Goal: Task Accomplishment & Management: Complete application form

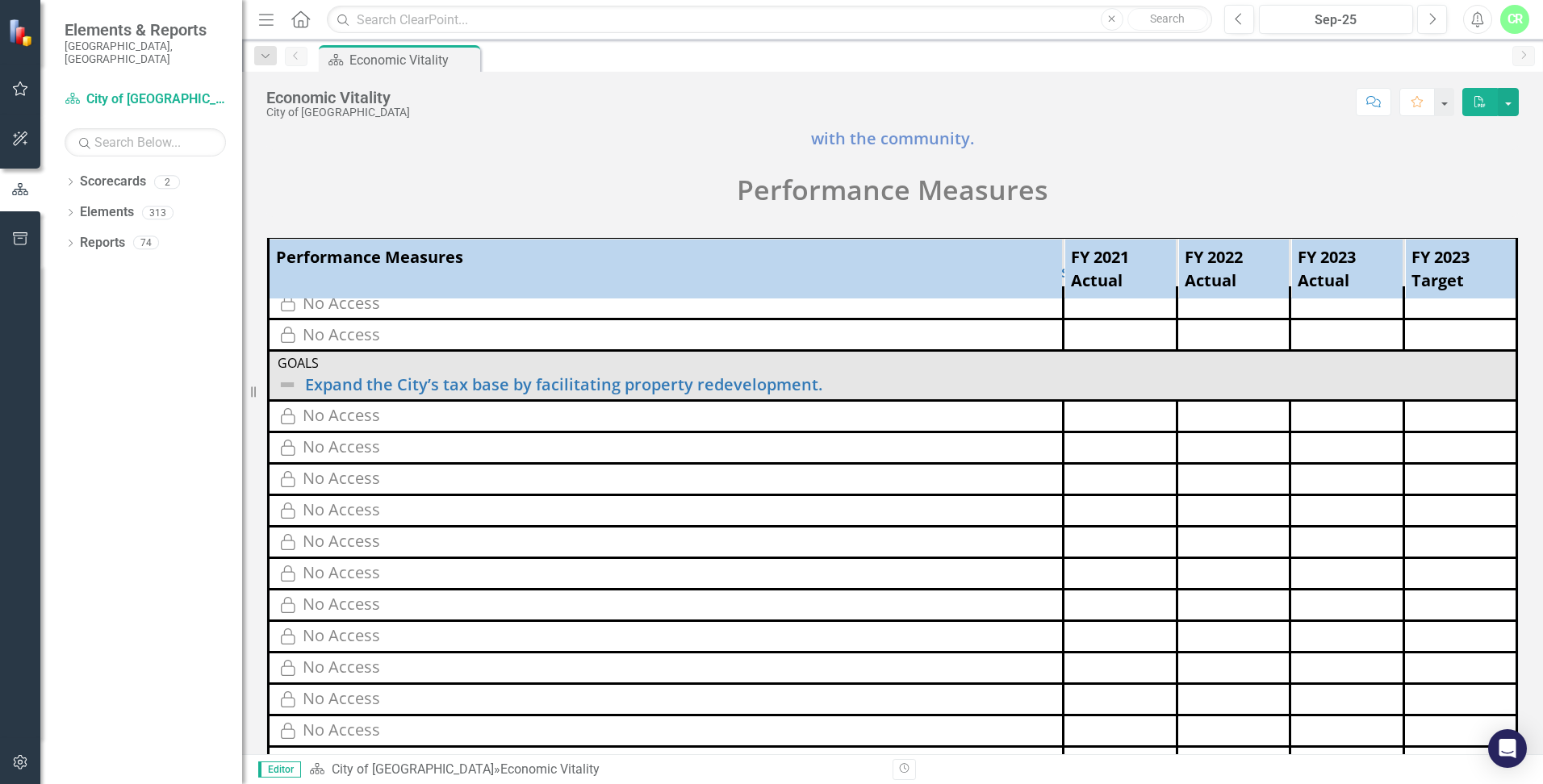
scroll to position [141, 0]
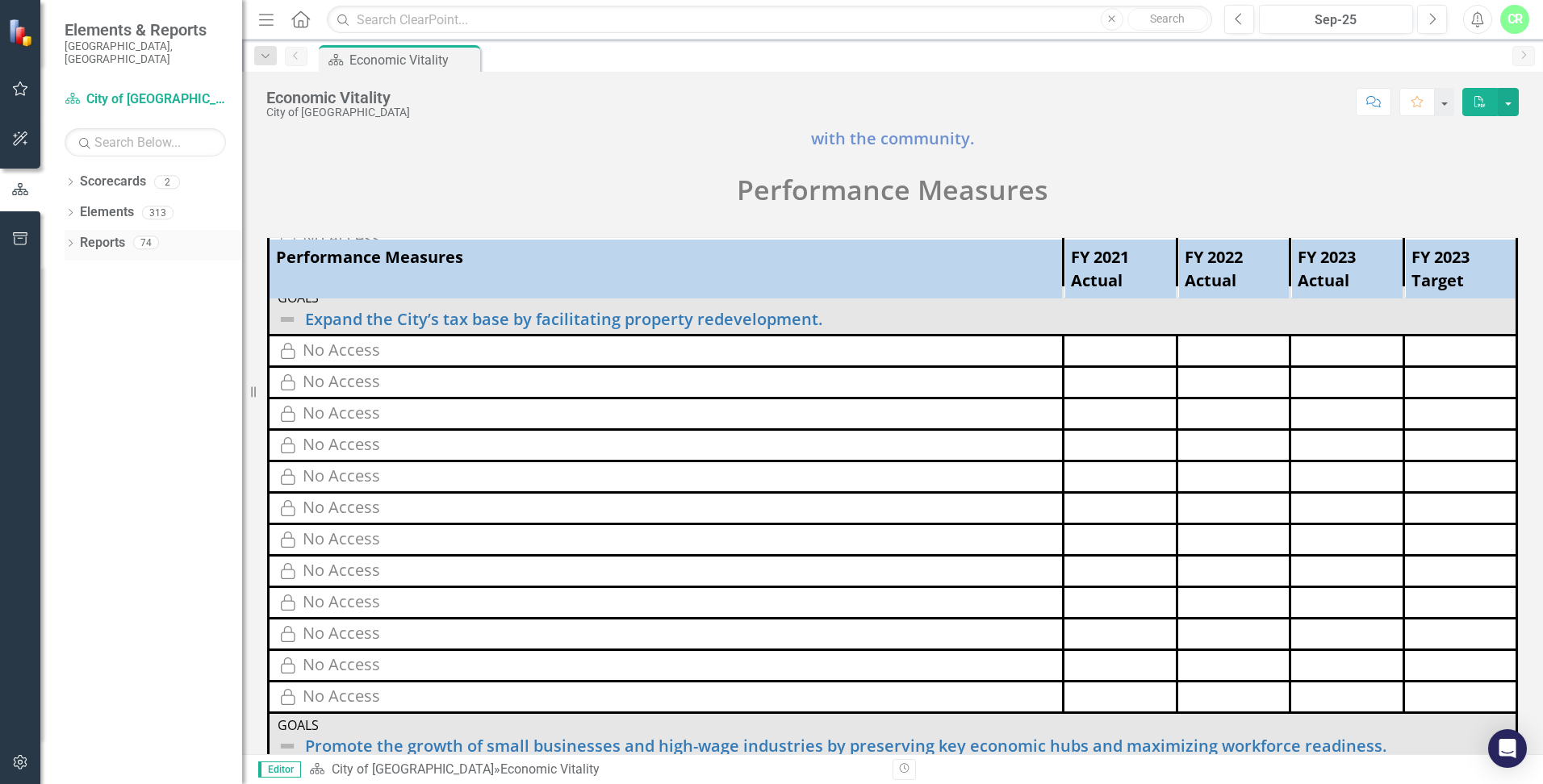
click at [112, 235] on link "Reports" at bounding box center [103, 243] width 45 height 19
click at [21, 86] on icon "button" at bounding box center [21, 88] width 17 height 13
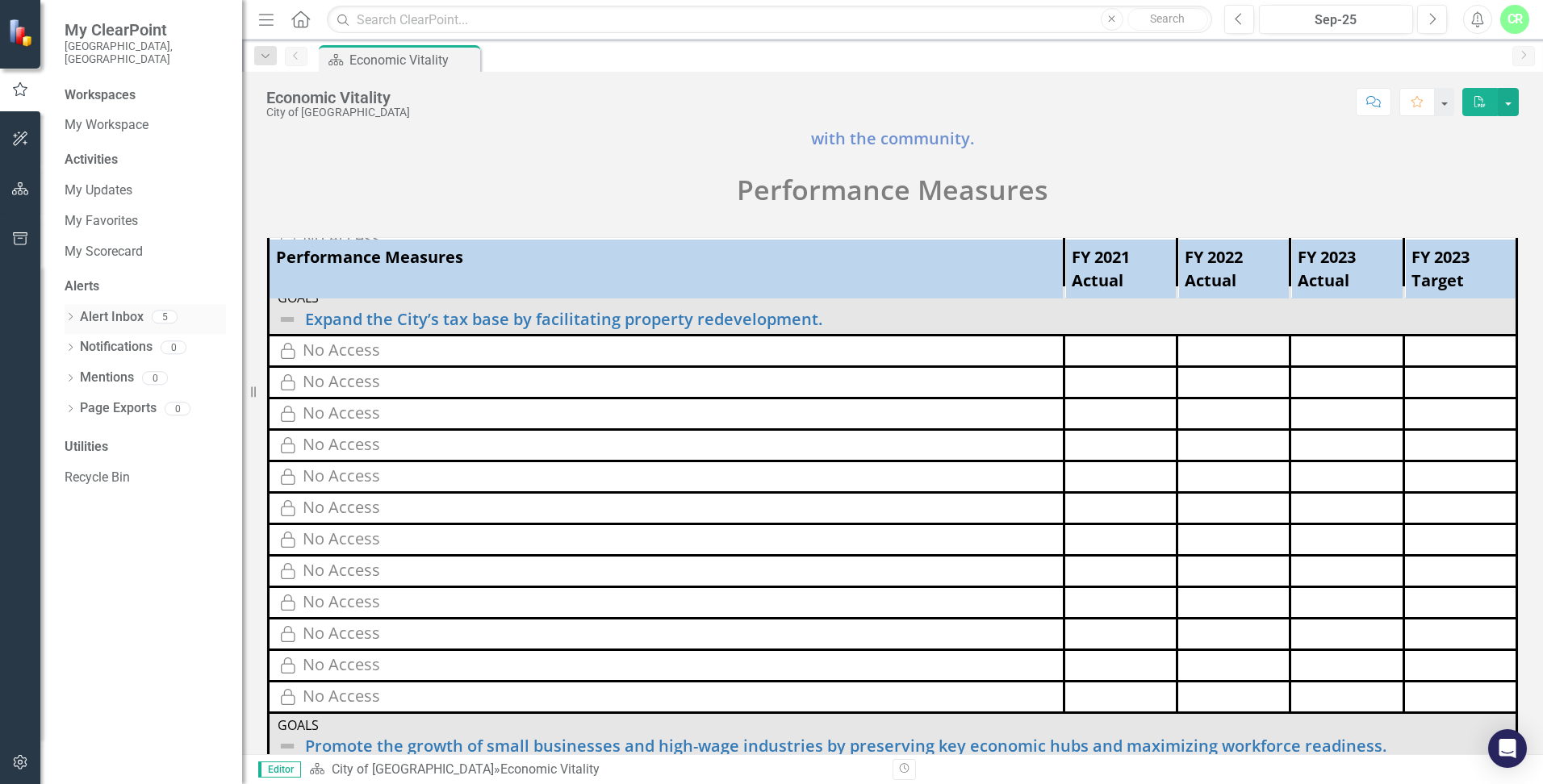
click at [119, 308] on link "Alert Inbox" at bounding box center [112, 317] width 64 height 19
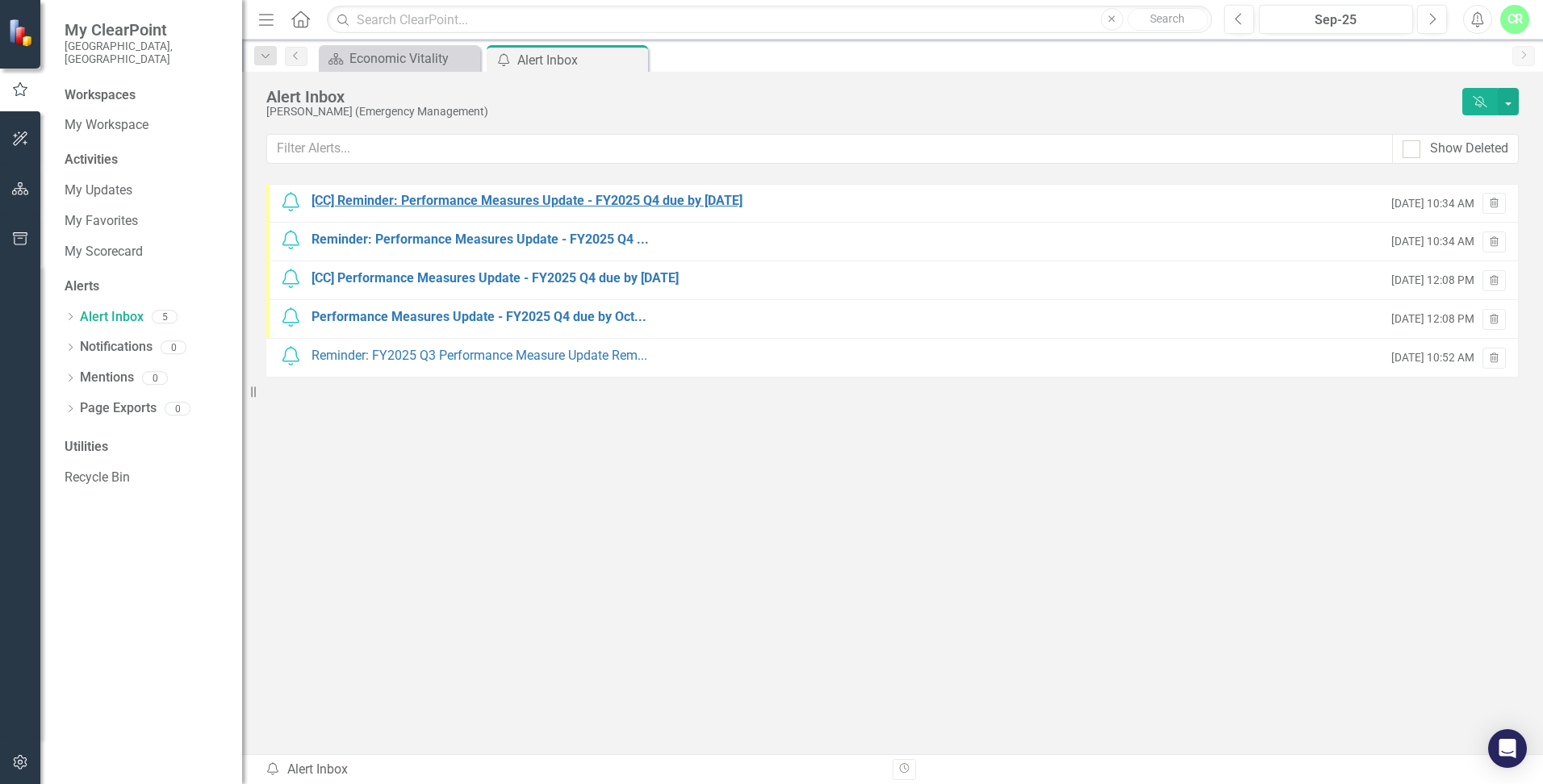
click at [442, 205] on div "[CC] Reminder: Performance Measures Update - FY2025 Q4 due by [DATE]" at bounding box center [527, 202] width 431 height 19
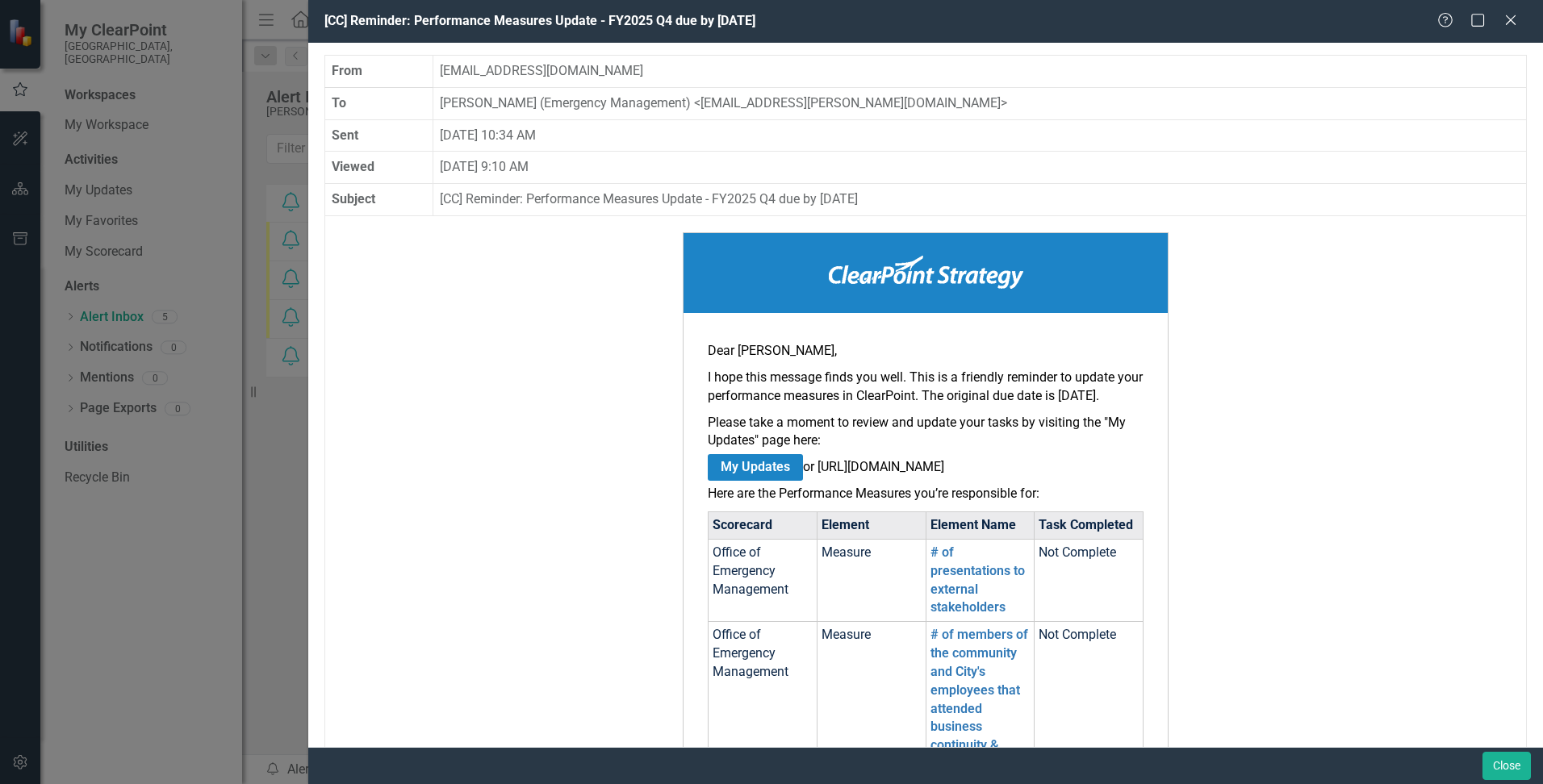
click at [774, 481] on link "My Updates" at bounding box center [755, 467] width 95 height 27
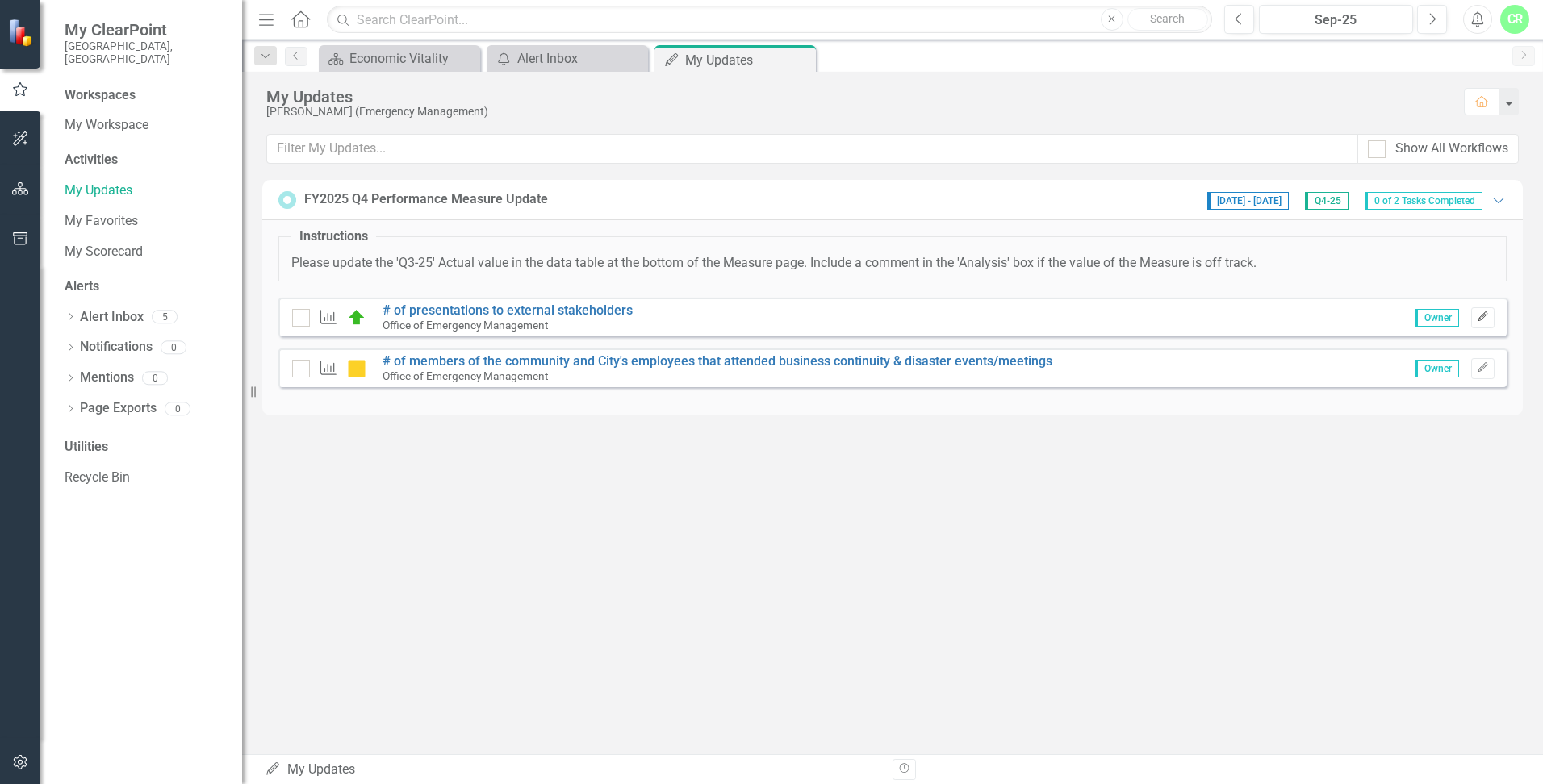
click at [1494, 319] on button "Edit" at bounding box center [1482, 317] width 23 height 21
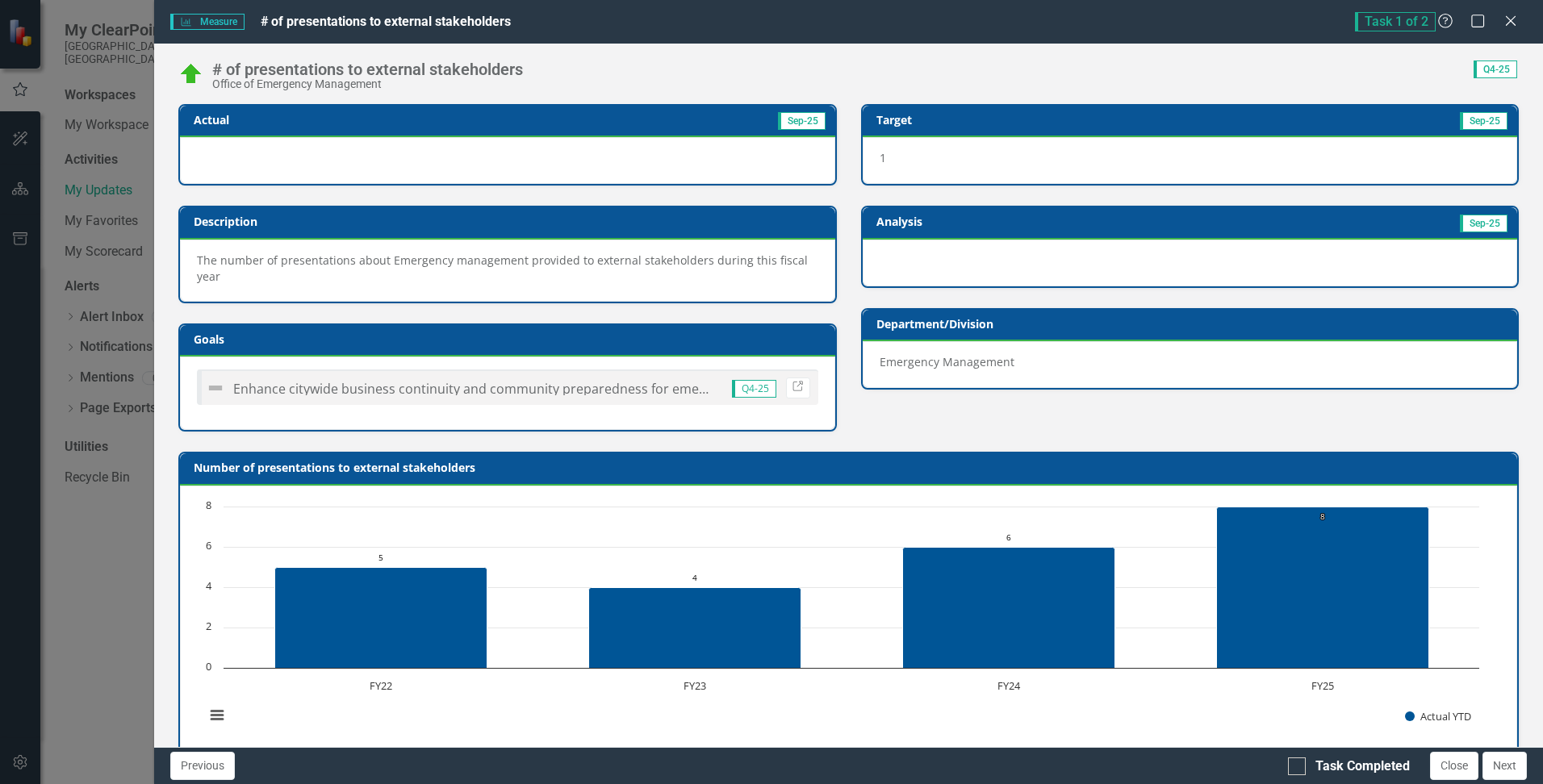
click at [499, 103] on div "# of presentations to external stakeholders Office of Emergency Management Scor…" at bounding box center [849, 396] width 1389 height 704
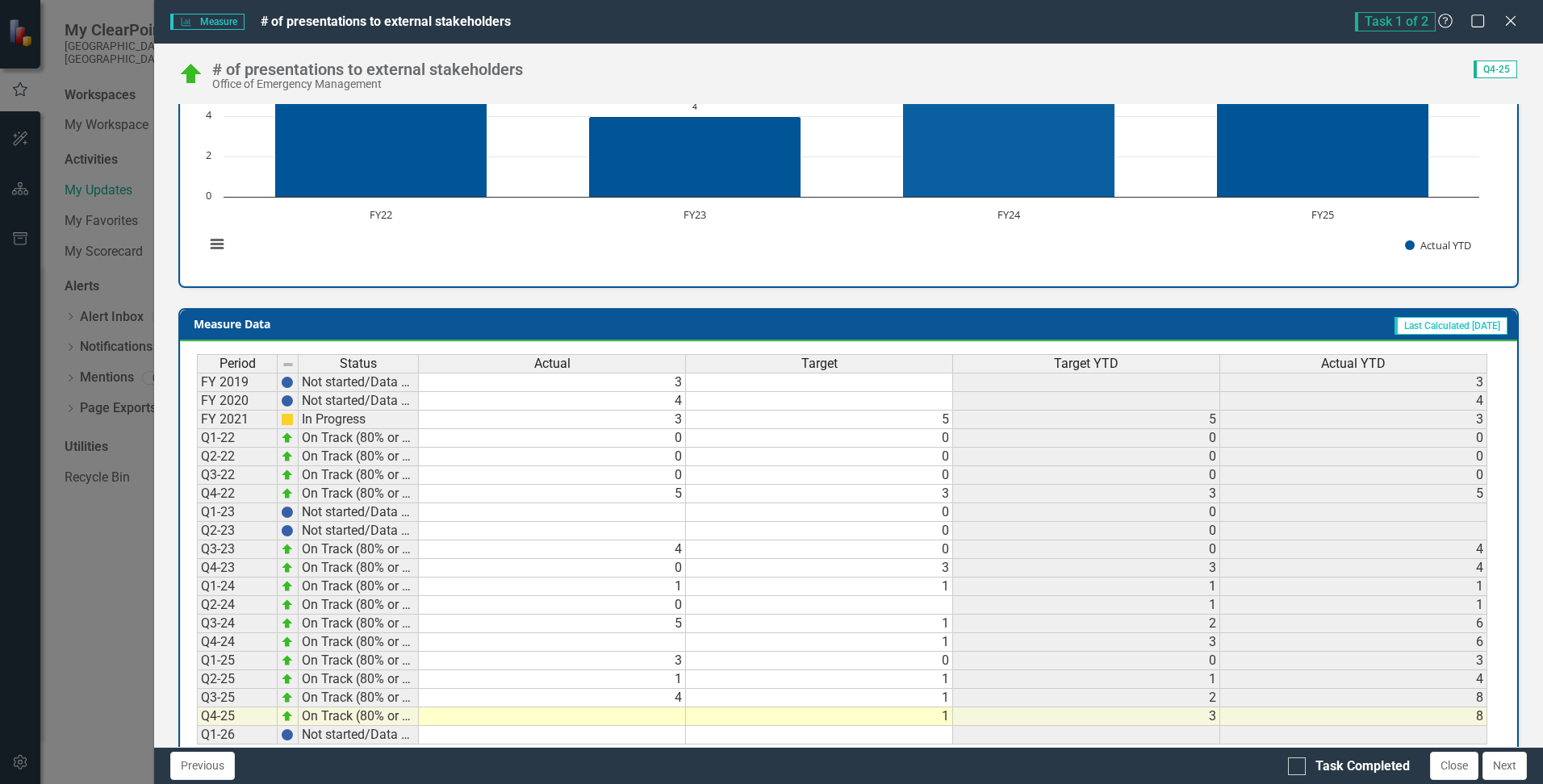
scroll to position [511, 0]
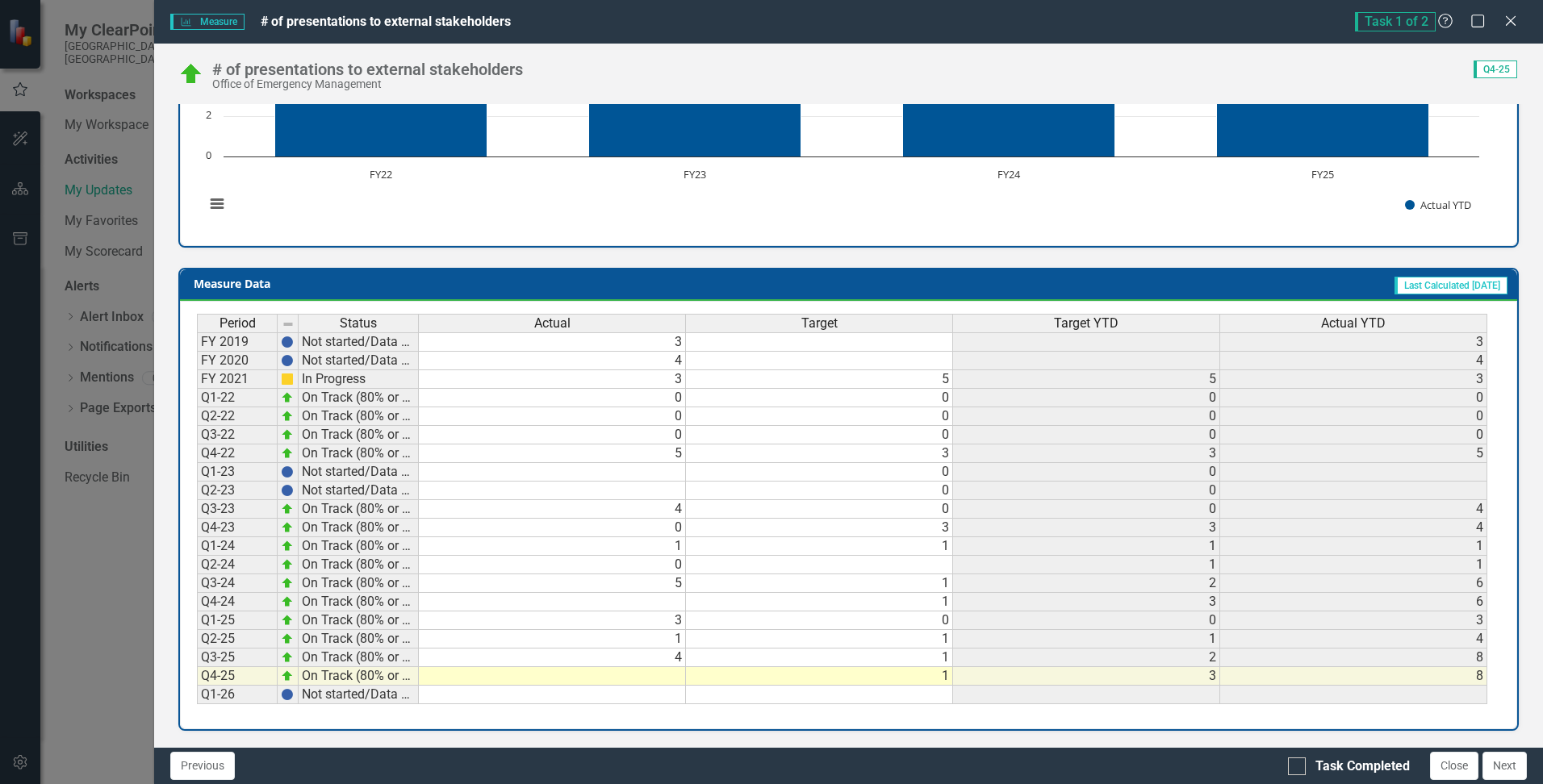
click at [941, 675] on td "1" at bounding box center [819, 677] width 267 height 19
click at [197, 676] on div "Period Status Actual Target Target YTD Actual YTD FY 2019 Not started/Data not …" at bounding box center [197, 509] width 0 height 391
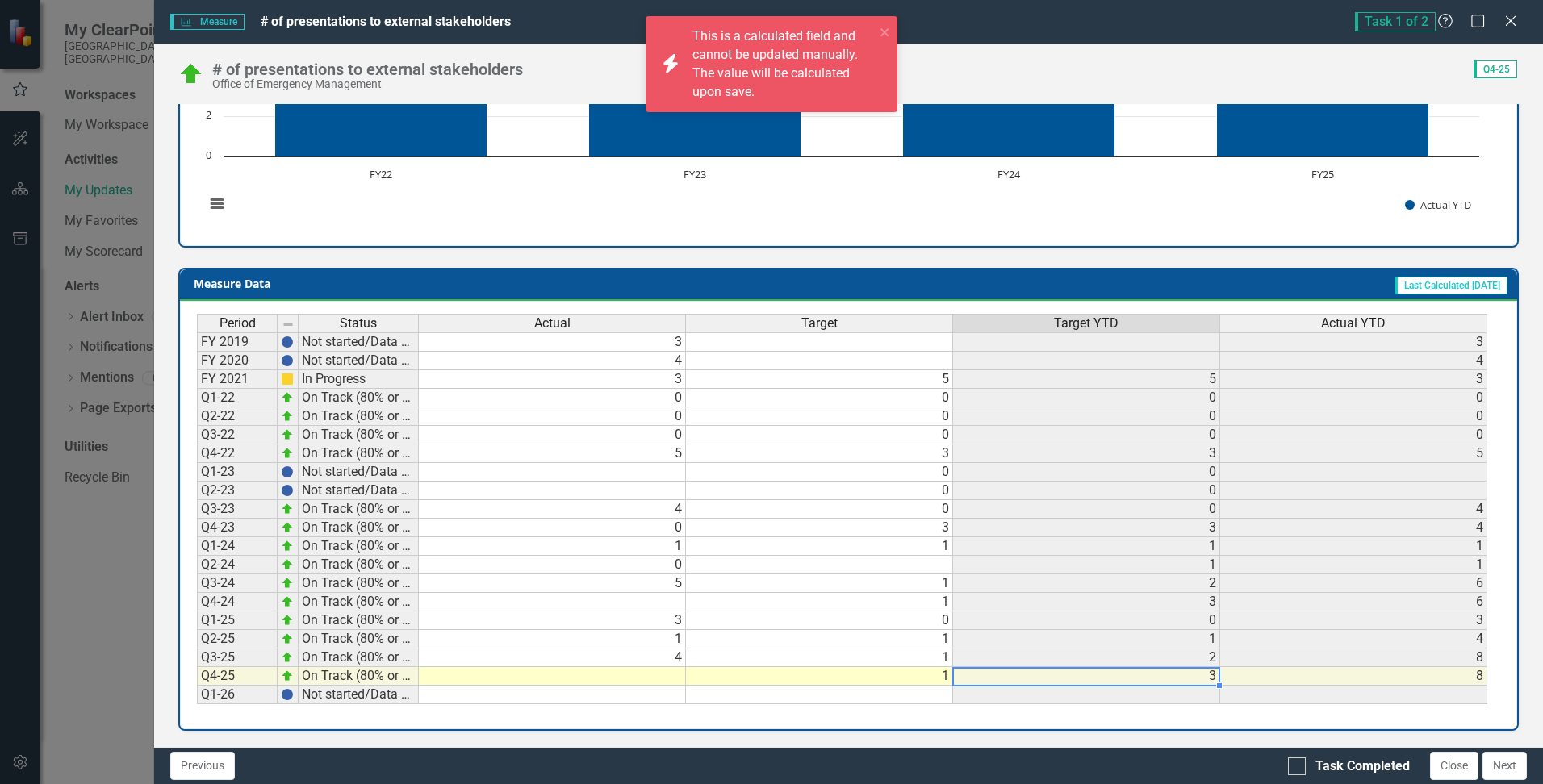
click at [1322, 674] on td "8" at bounding box center [1353, 677] width 267 height 19
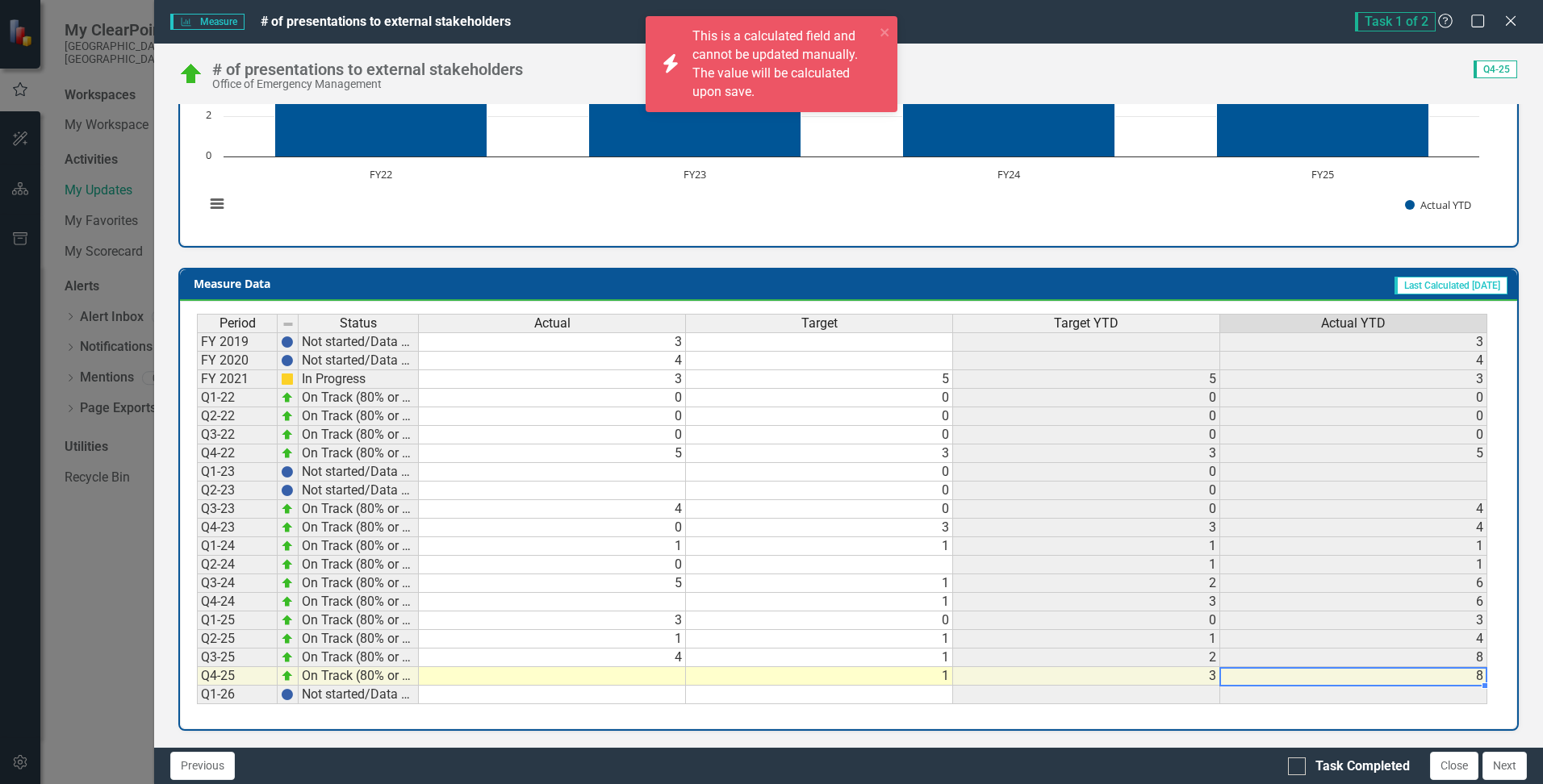
click at [870, 682] on td "1" at bounding box center [819, 677] width 267 height 19
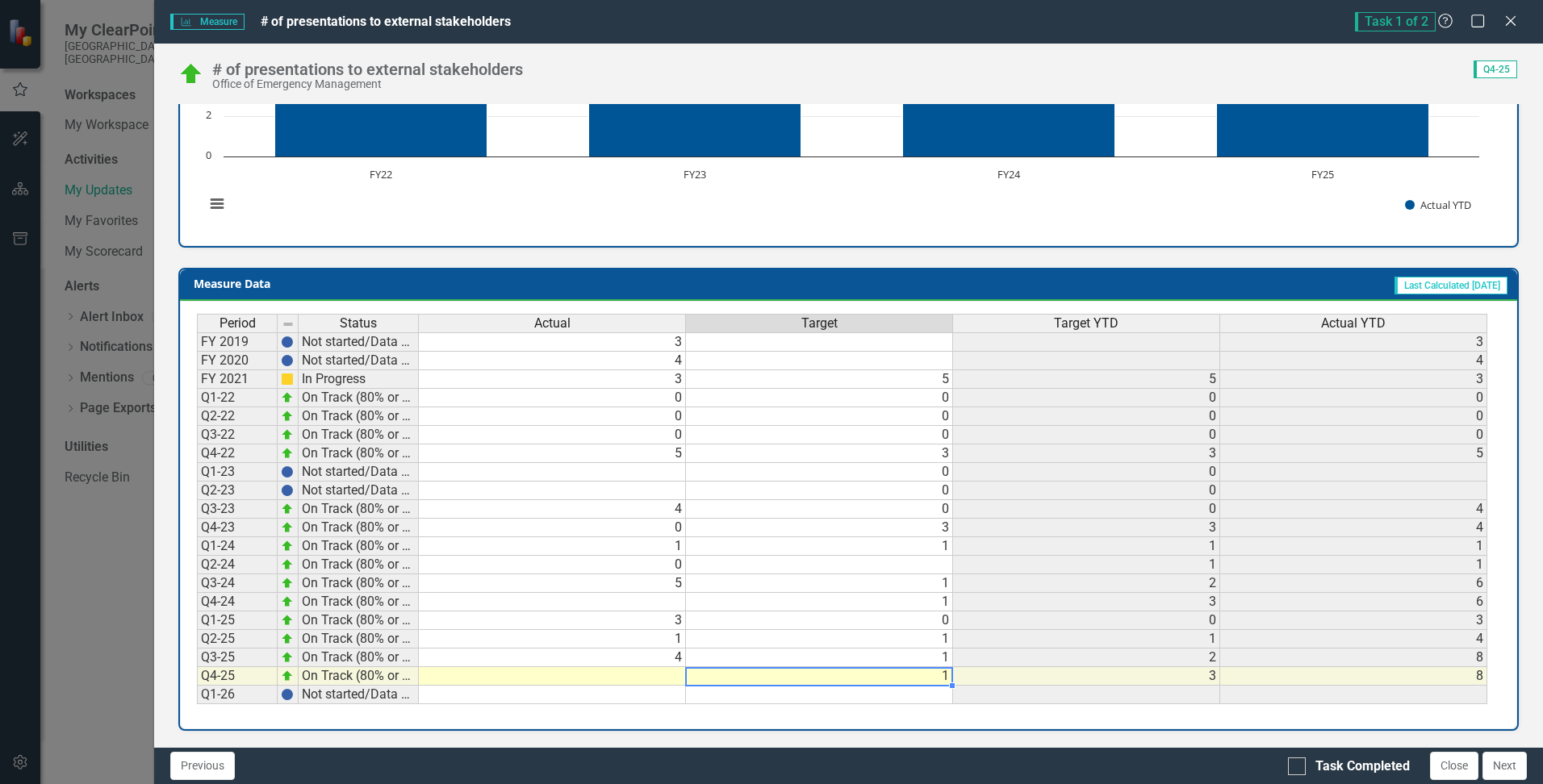
click at [581, 674] on td at bounding box center [553, 677] width 267 height 19
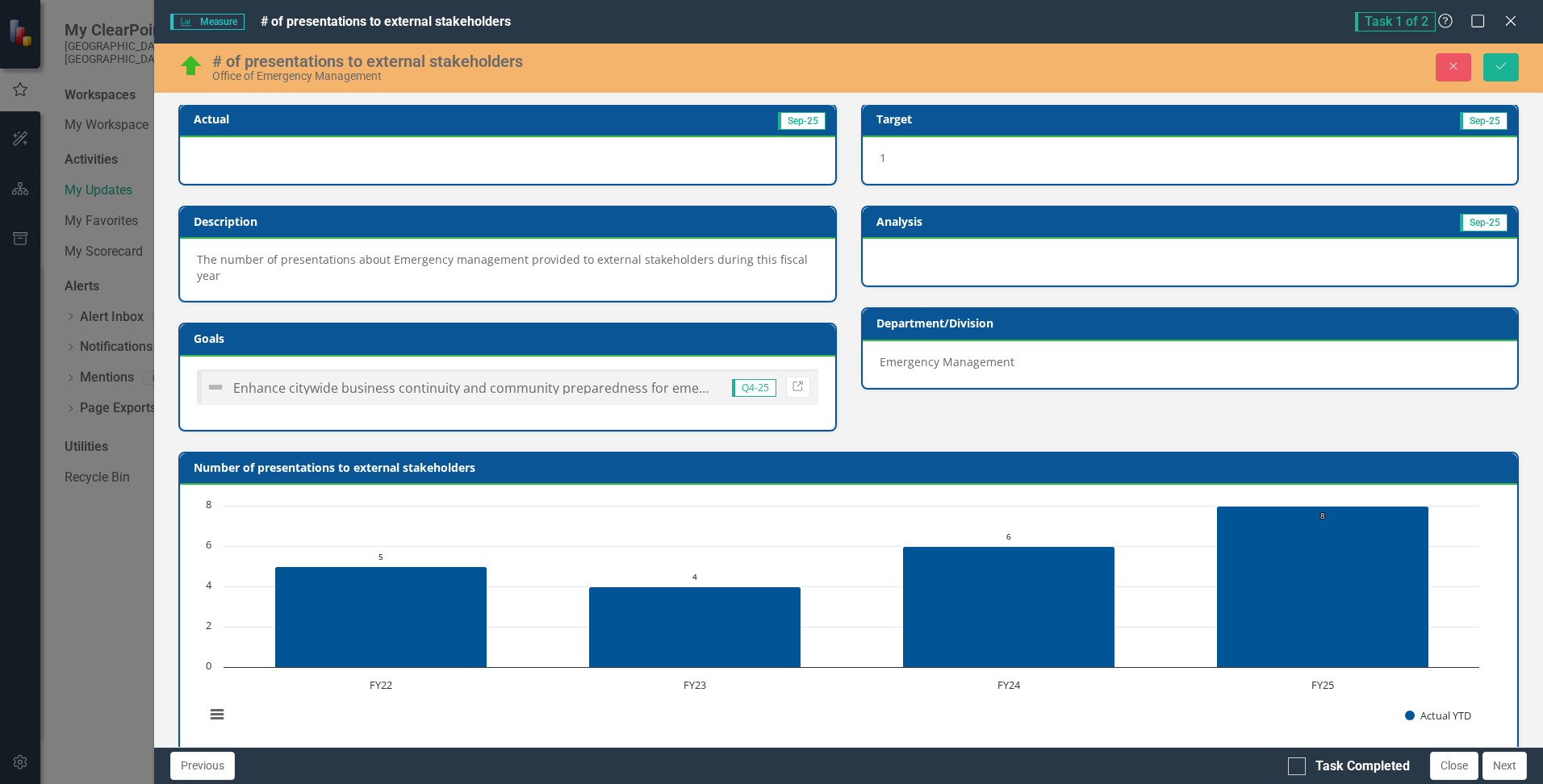
scroll to position [0, 0]
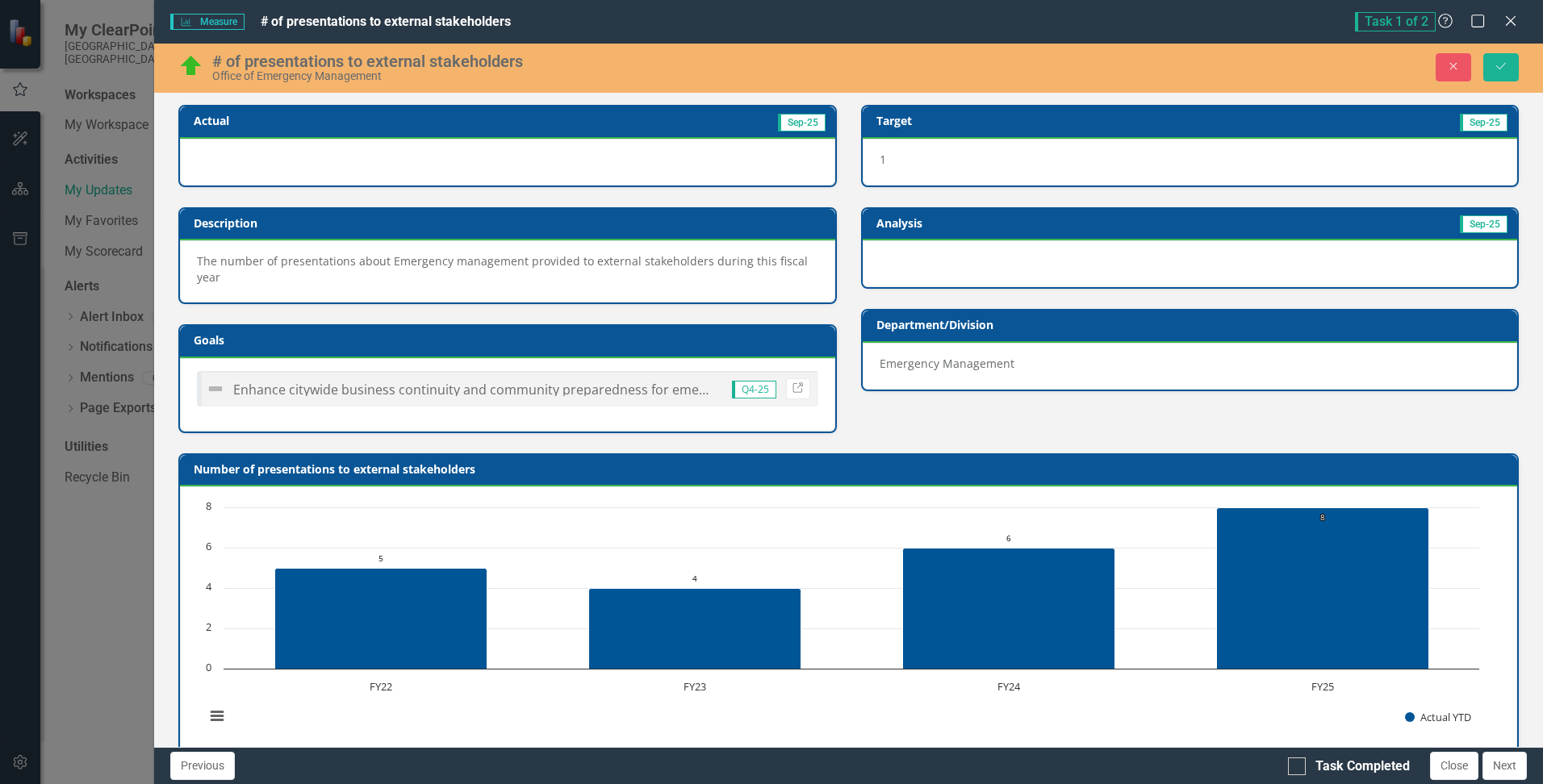
type textarea "1"
click at [867, 440] on div "Number of presentations to external stakeholders Chart Bar chart with 4 bars. N…" at bounding box center [849, 596] width 1364 height 327
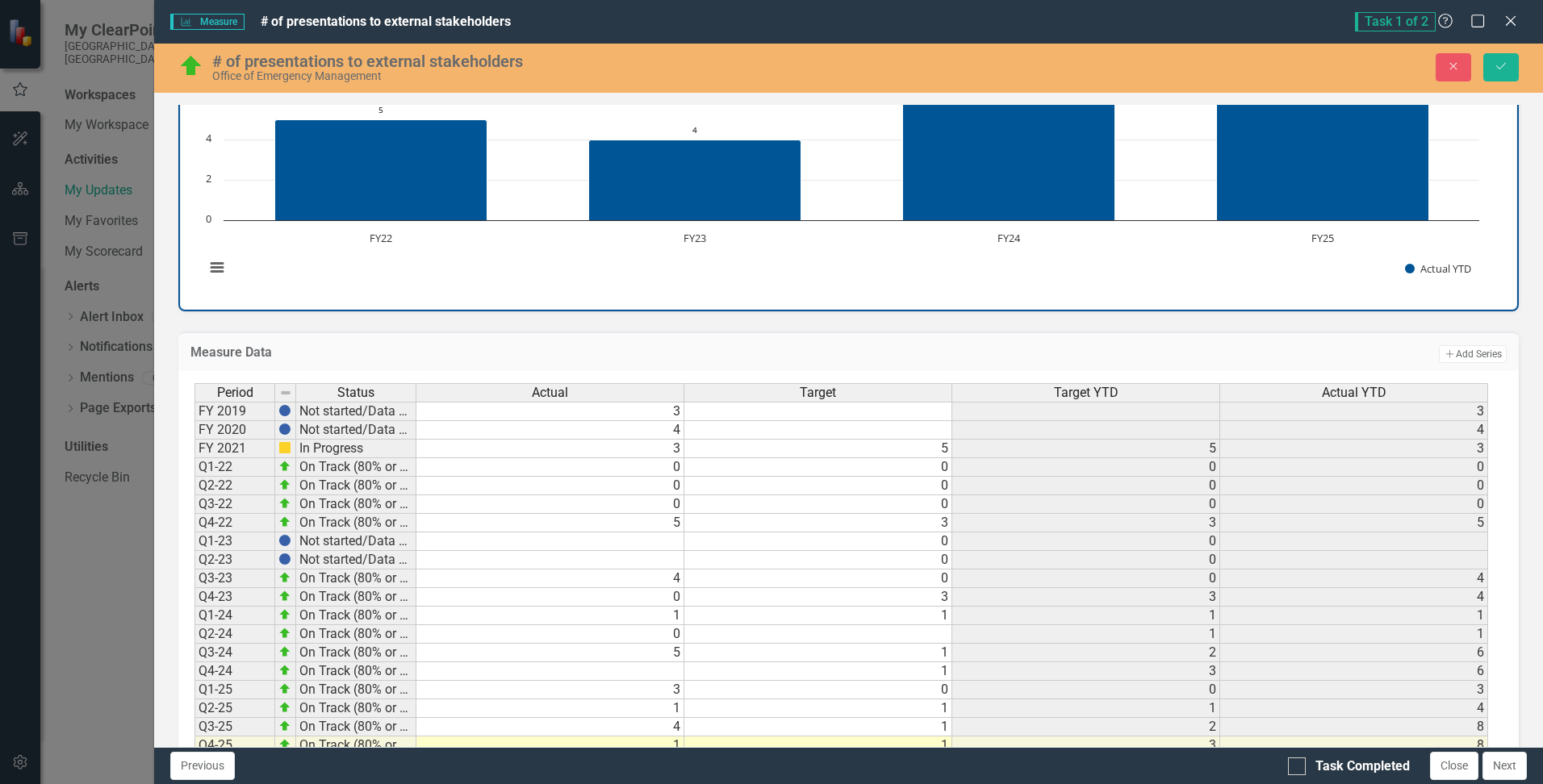
scroll to position [515, 0]
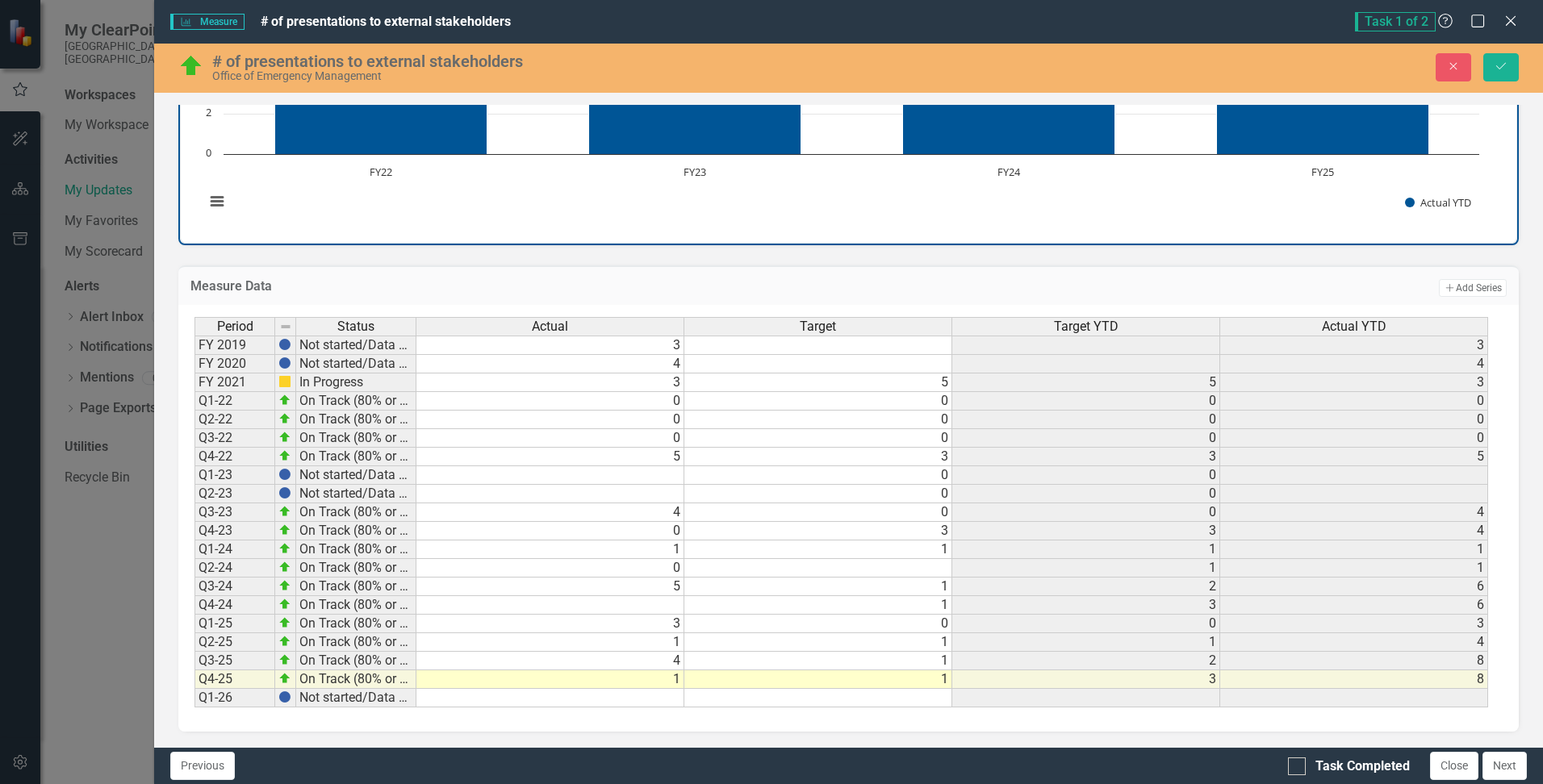
click at [627, 720] on div "Period Status Actual Target Target YTD Actual YTD FY 2019 Not started/Data not …" at bounding box center [849, 518] width 1340 height 427
click at [1338, 768] on div "Task Completed" at bounding box center [1362, 767] width 94 height 19
click at [1298, 768] on input "Task Completed" at bounding box center [1293, 762] width 10 height 10
checkbox input "true"
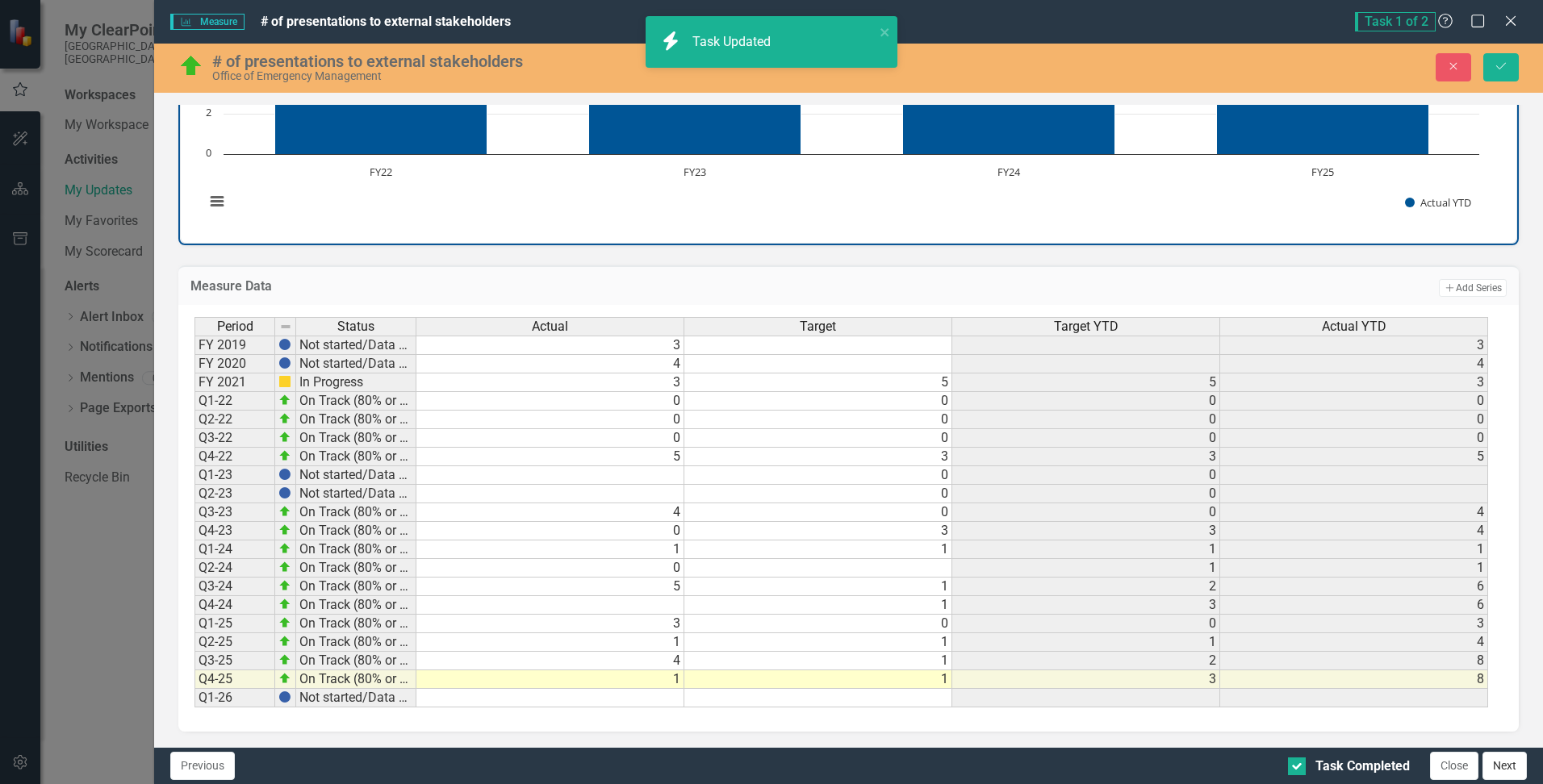
click at [1506, 768] on button "Next" at bounding box center [1503, 766] width 44 height 28
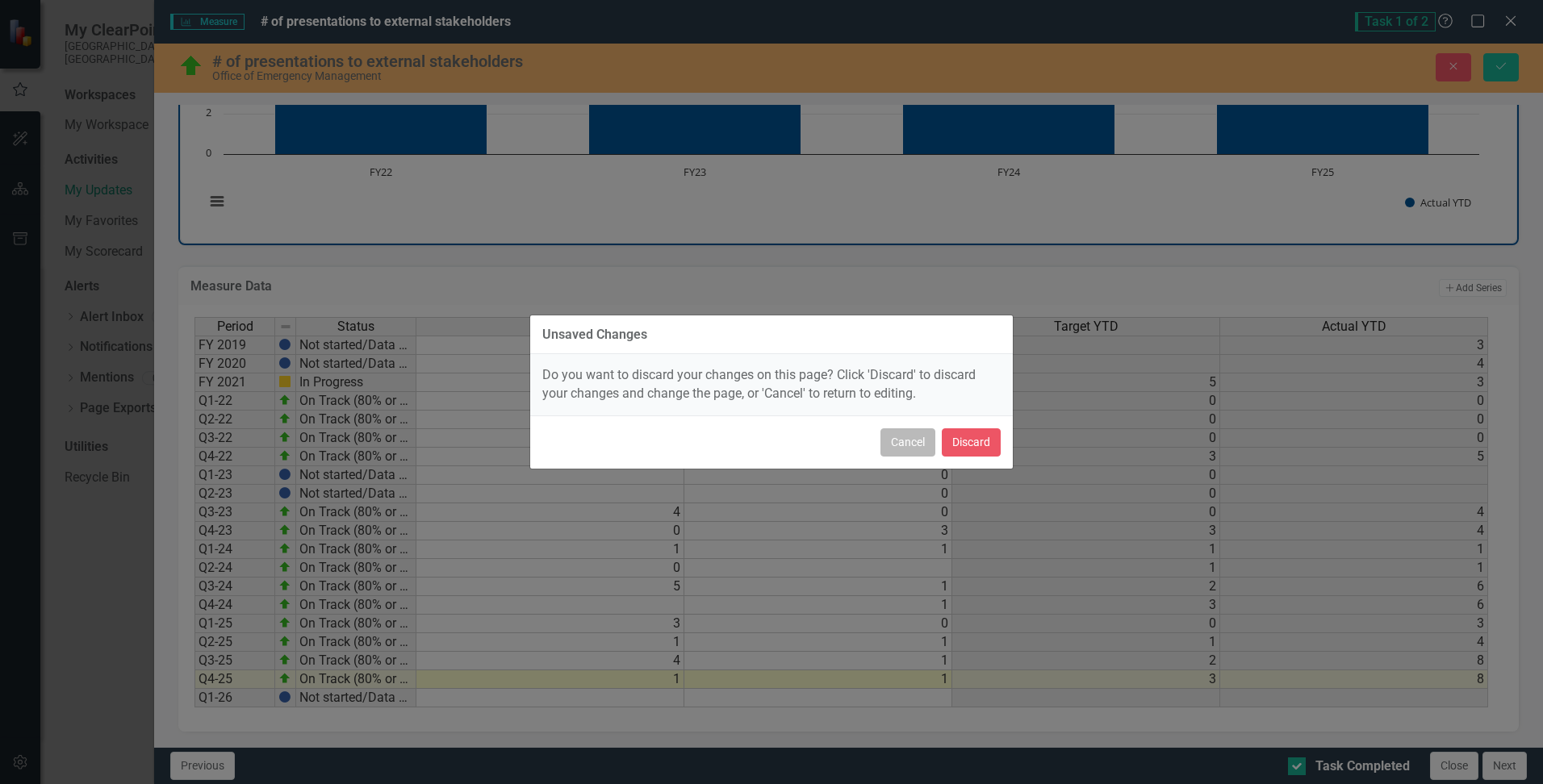
click at [900, 444] on button "Cancel" at bounding box center [908, 442] width 55 height 28
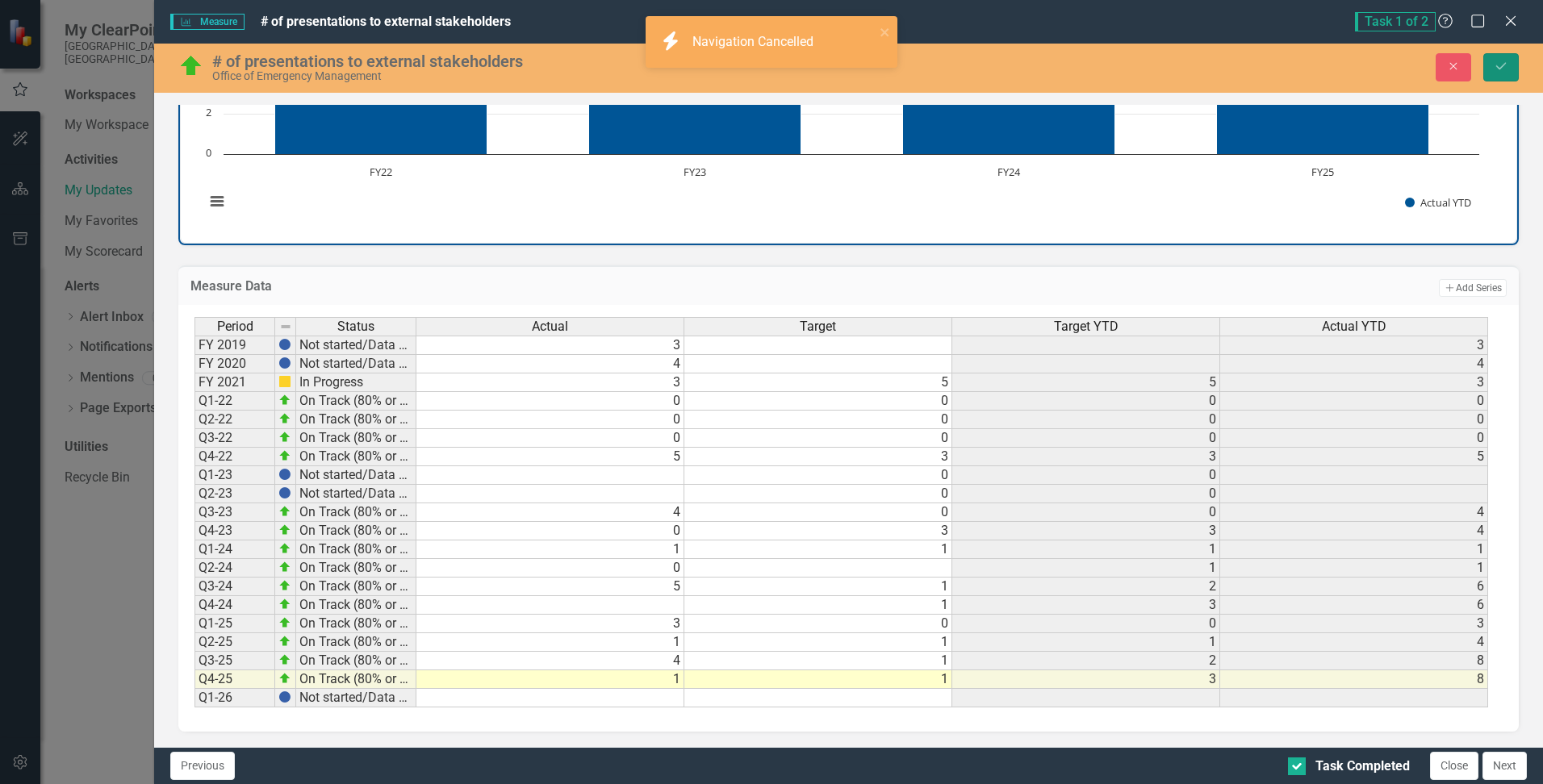
click at [1495, 60] on icon "Save" at bounding box center [1501, 66] width 15 height 11
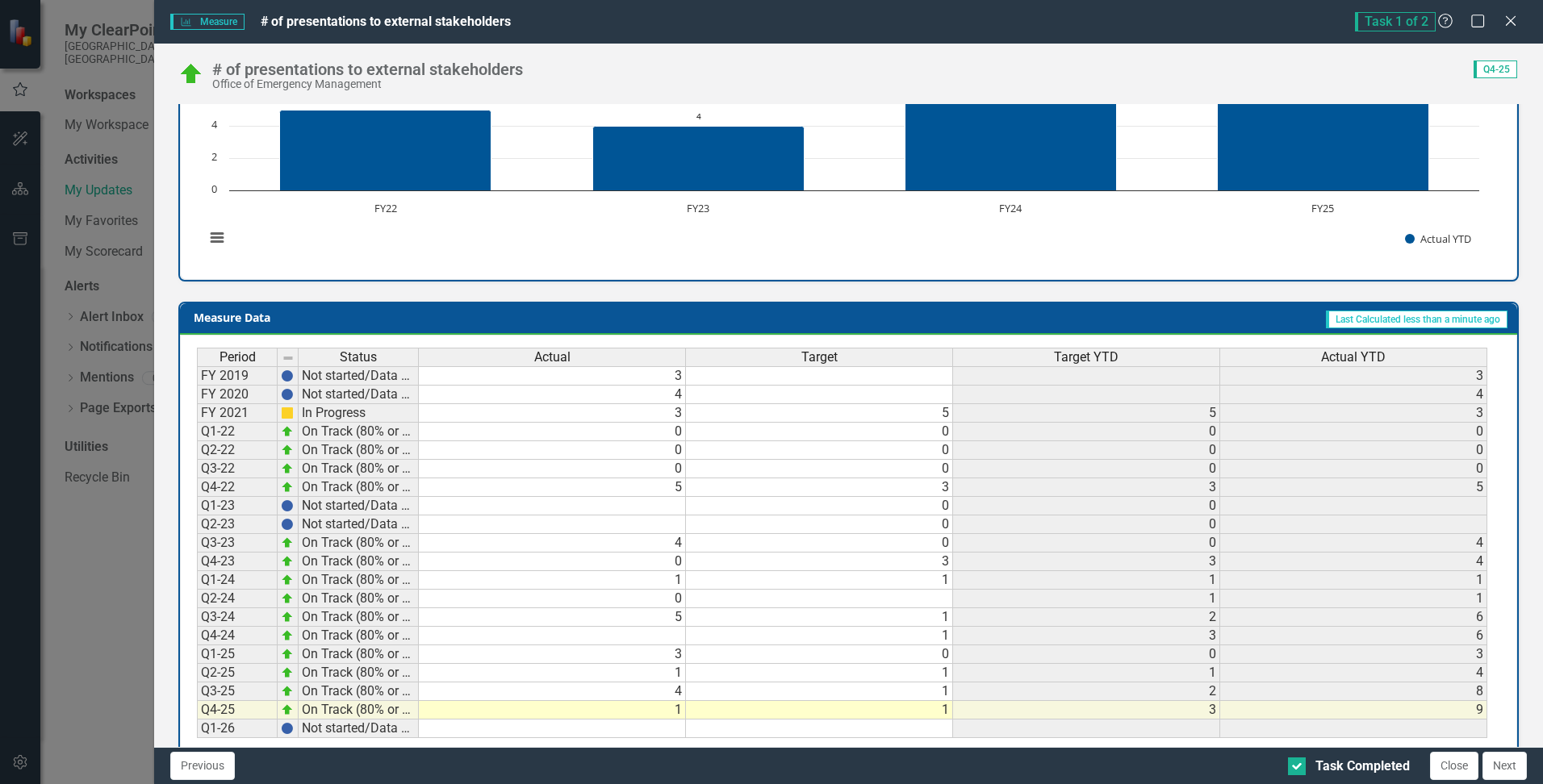
scroll to position [511, 0]
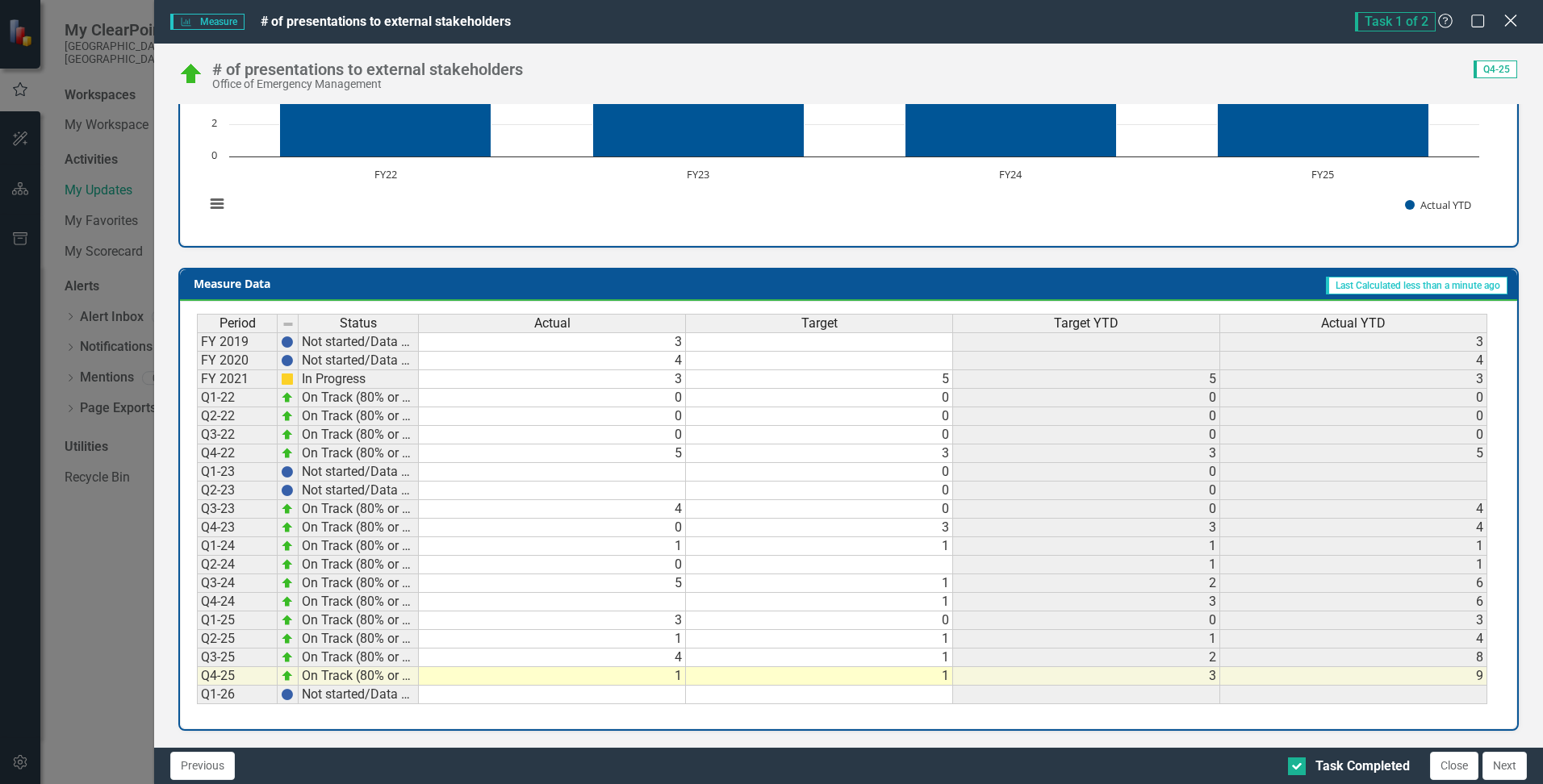
click at [1510, 27] on icon "Close" at bounding box center [1509, 21] width 20 height 16
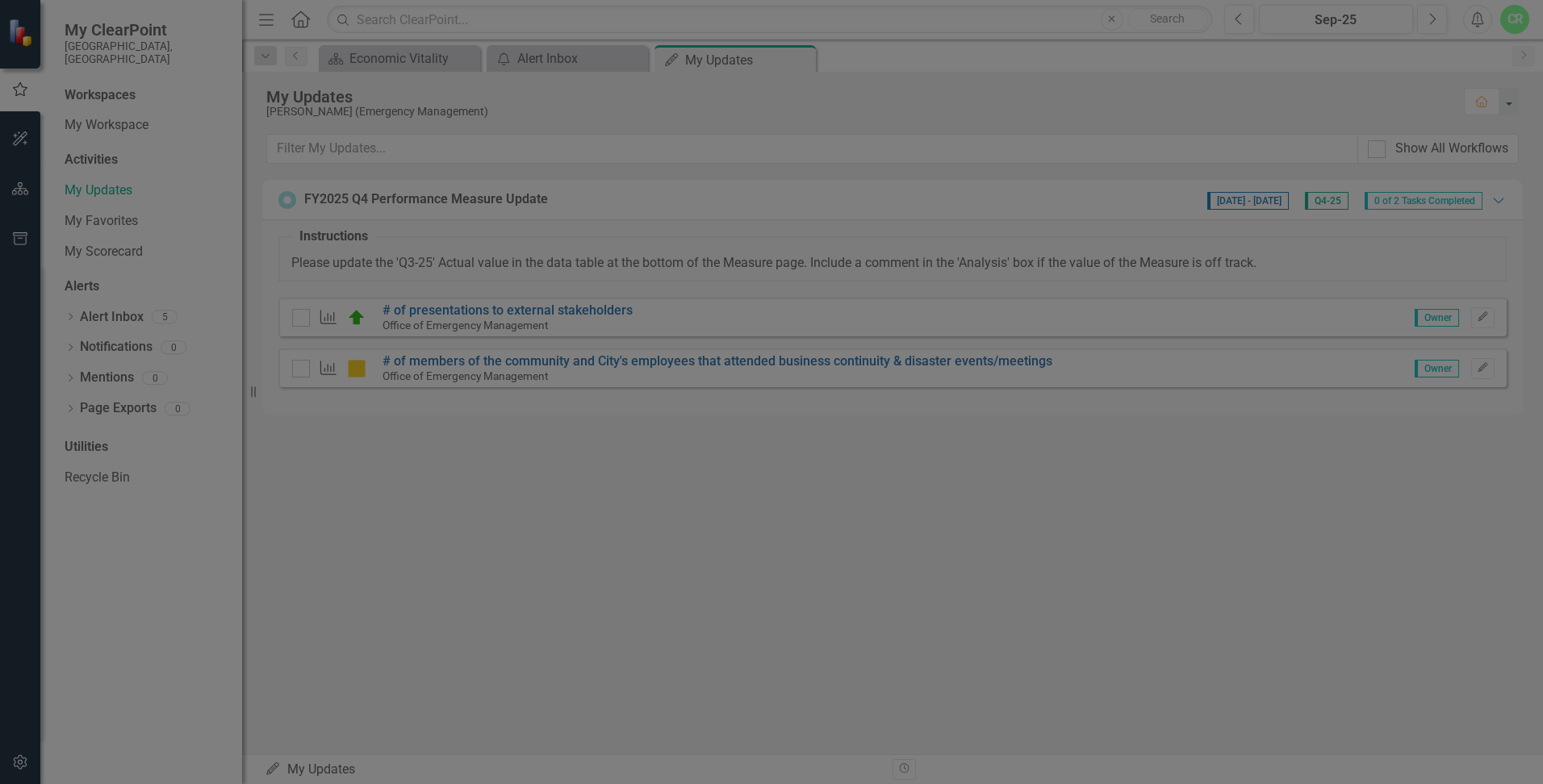
checkbox input "true"
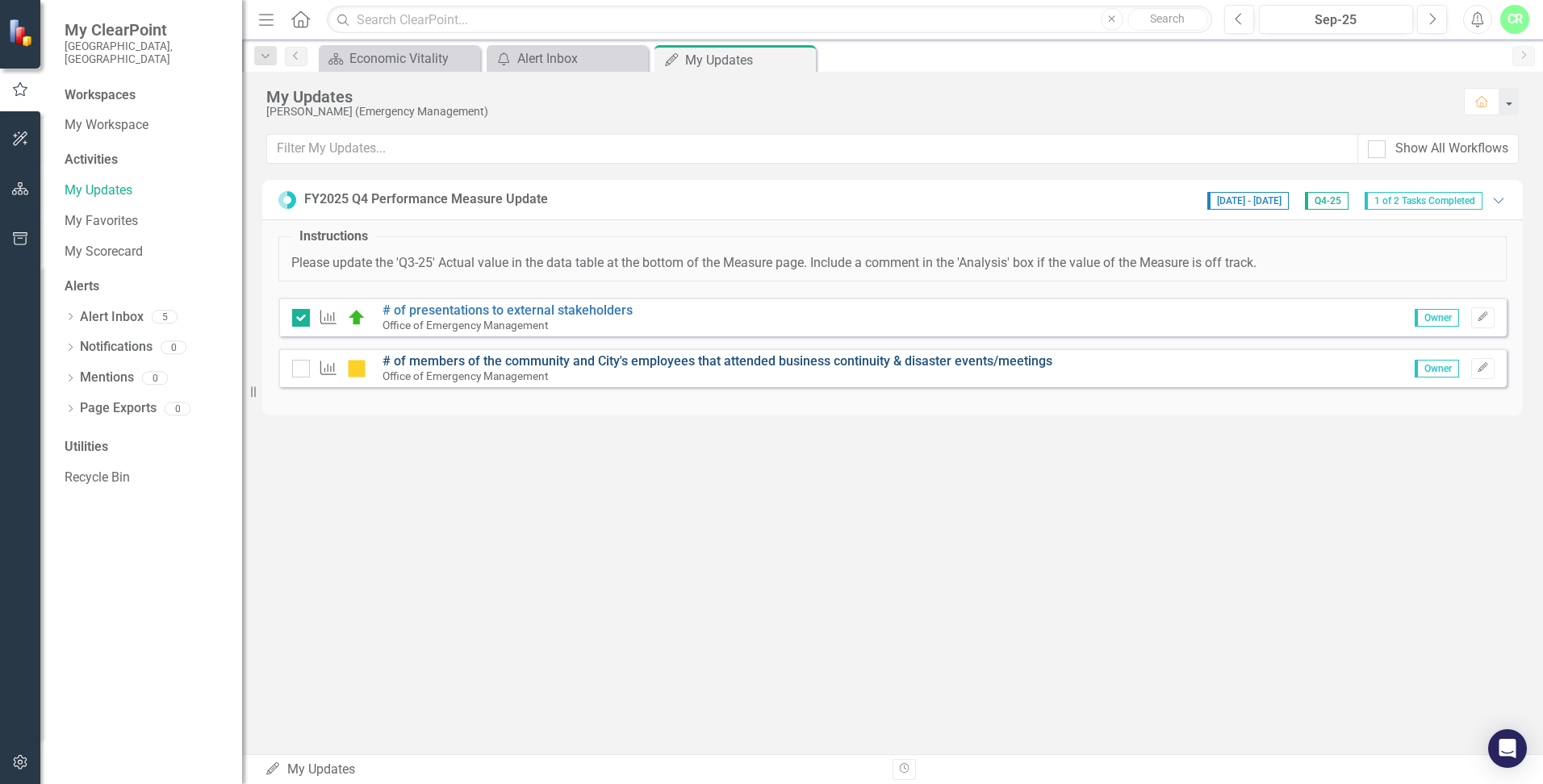
click at [449, 361] on link "# of members of the community and City's employees that attended business conti…" at bounding box center [717, 361] width 669 height 16
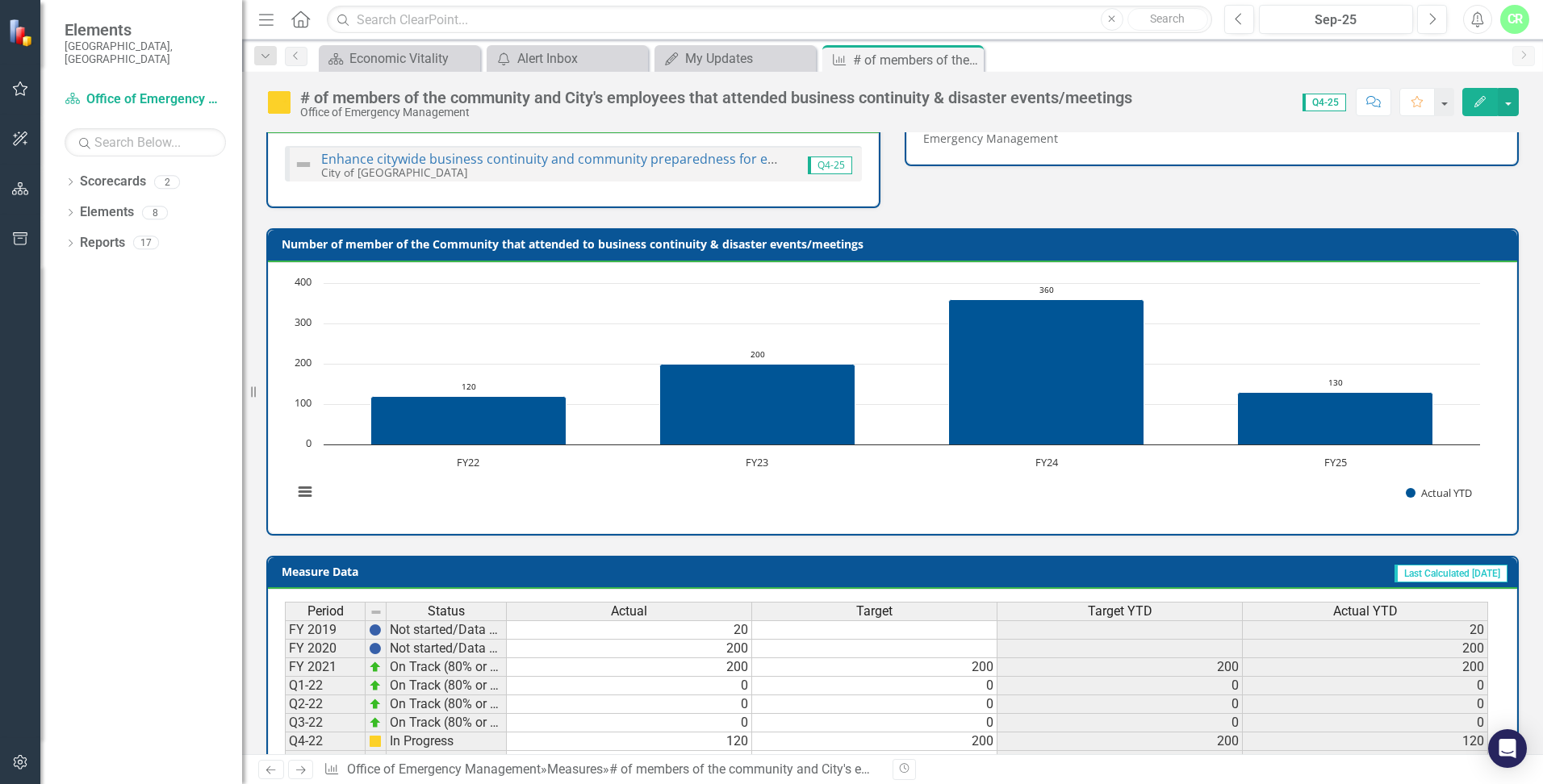
scroll to position [532, 0]
